Goal: Complete application form

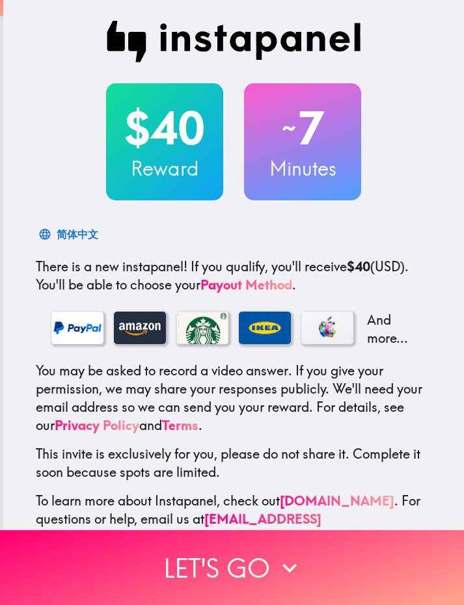
click at [276, 573] on icon "button" at bounding box center [289, 568] width 29 height 29
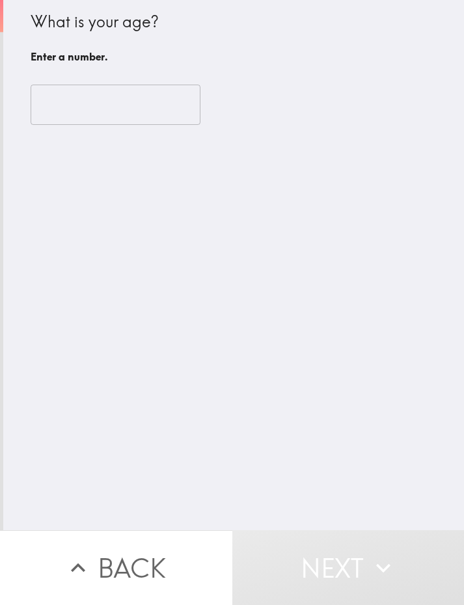
click at [83, 108] on input "number" at bounding box center [116, 105] width 170 height 40
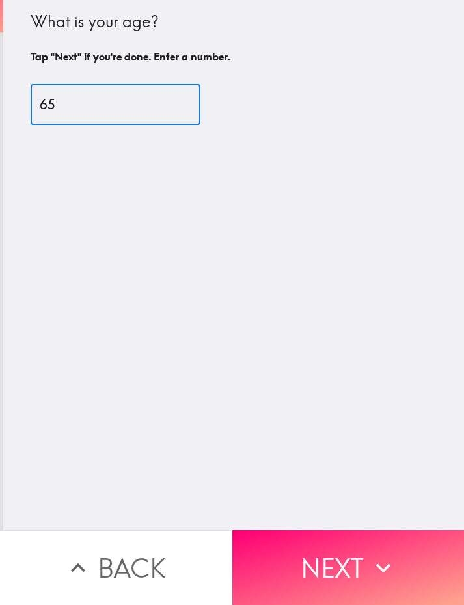
type input "65"
click at [314, 577] on button "Next" at bounding box center [348, 567] width 232 height 75
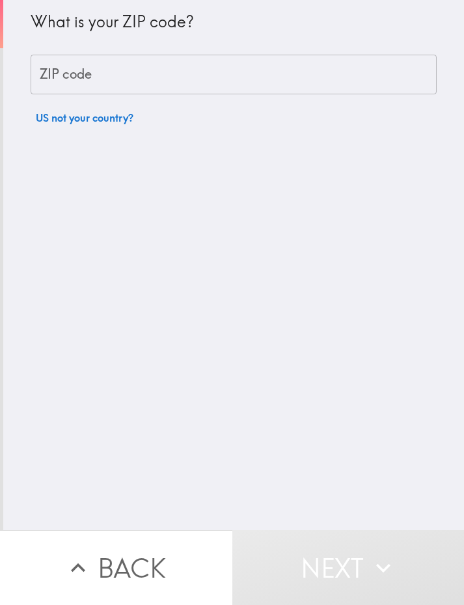
click at [59, 79] on div "ZIP code ZIP code" at bounding box center [234, 75] width 406 height 40
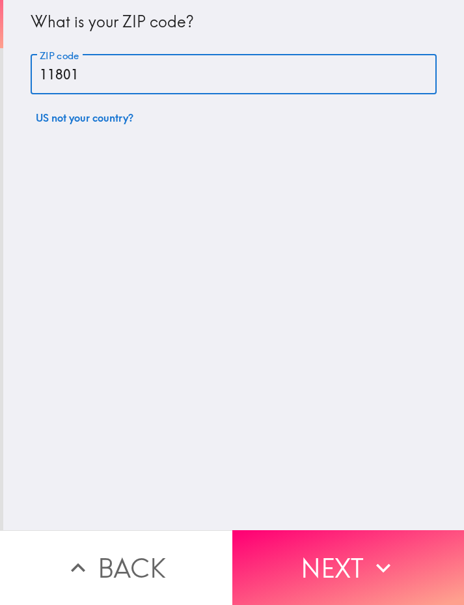
type input "11801"
click at [303, 575] on button "Next" at bounding box center [348, 567] width 232 height 75
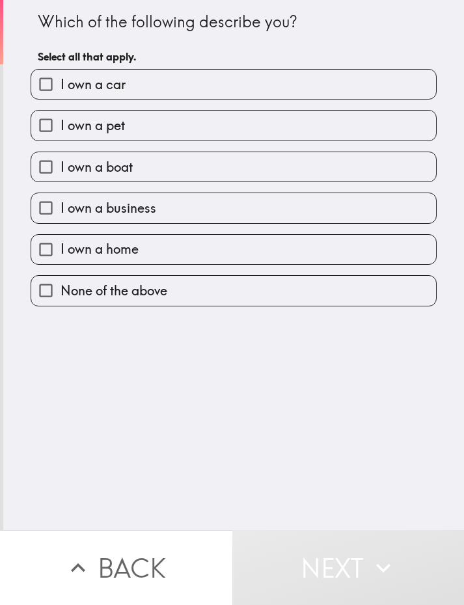
click at [50, 97] on input "I own a car" at bounding box center [45, 84] width 29 height 29
checkbox input "true"
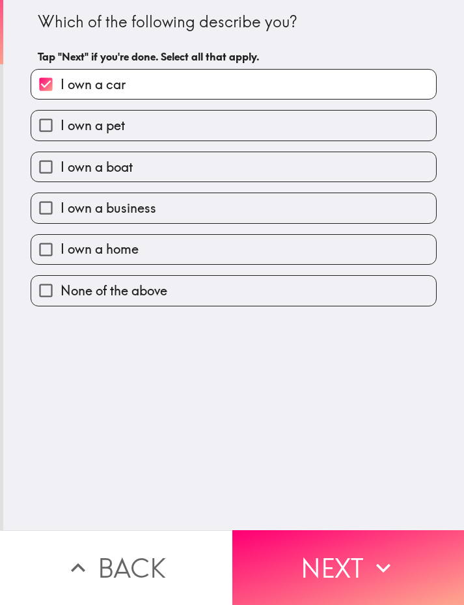
click at [46, 135] on input "I own a pet" at bounding box center [45, 125] width 29 height 29
checkbox input "true"
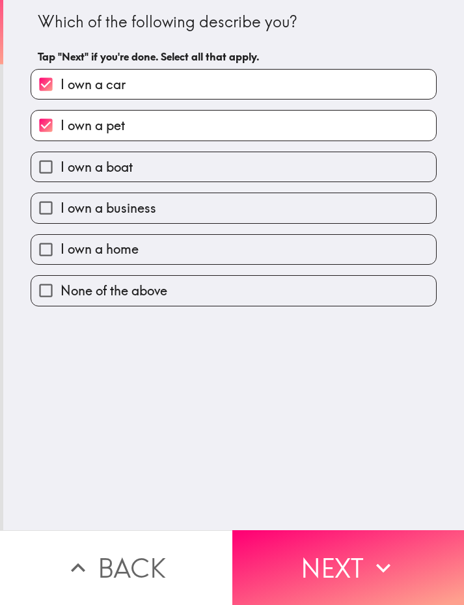
click at [53, 245] on input "I own a home" at bounding box center [45, 249] width 29 height 29
checkbox input "true"
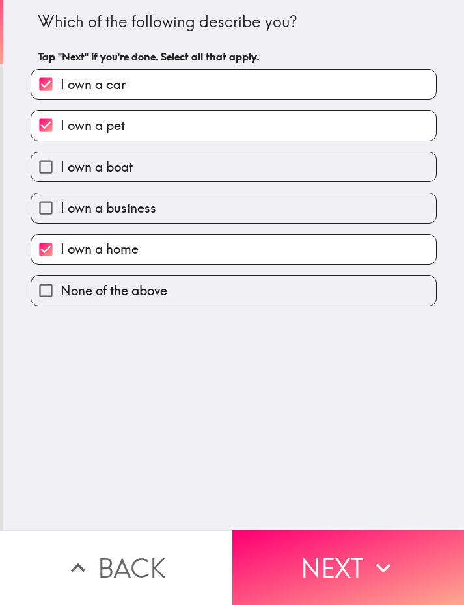
click at [324, 564] on button "Next" at bounding box center [348, 567] width 232 height 75
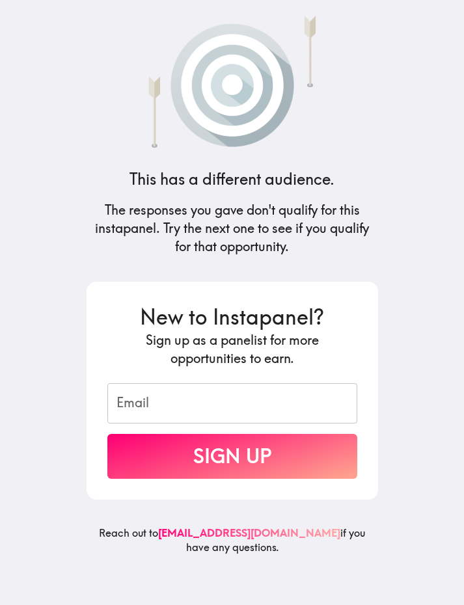
click at [145, 402] on div "Email Email" at bounding box center [232, 403] width 250 height 40
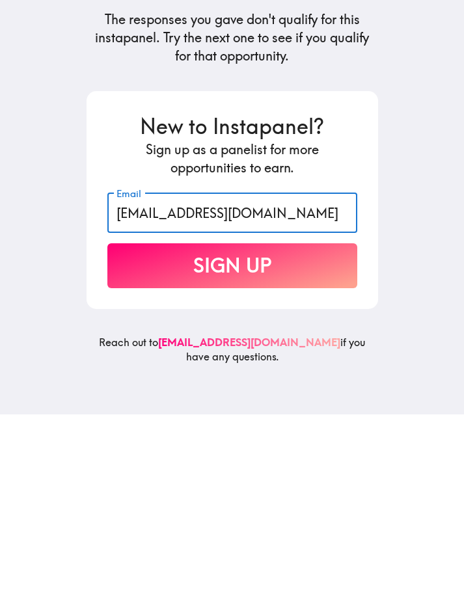
type input "[EMAIL_ADDRESS][DOMAIN_NAME]"
click at [153, 434] on button "Sign Up" at bounding box center [232, 456] width 250 height 45
